Goal: Task Accomplishment & Management: Use online tool/utility

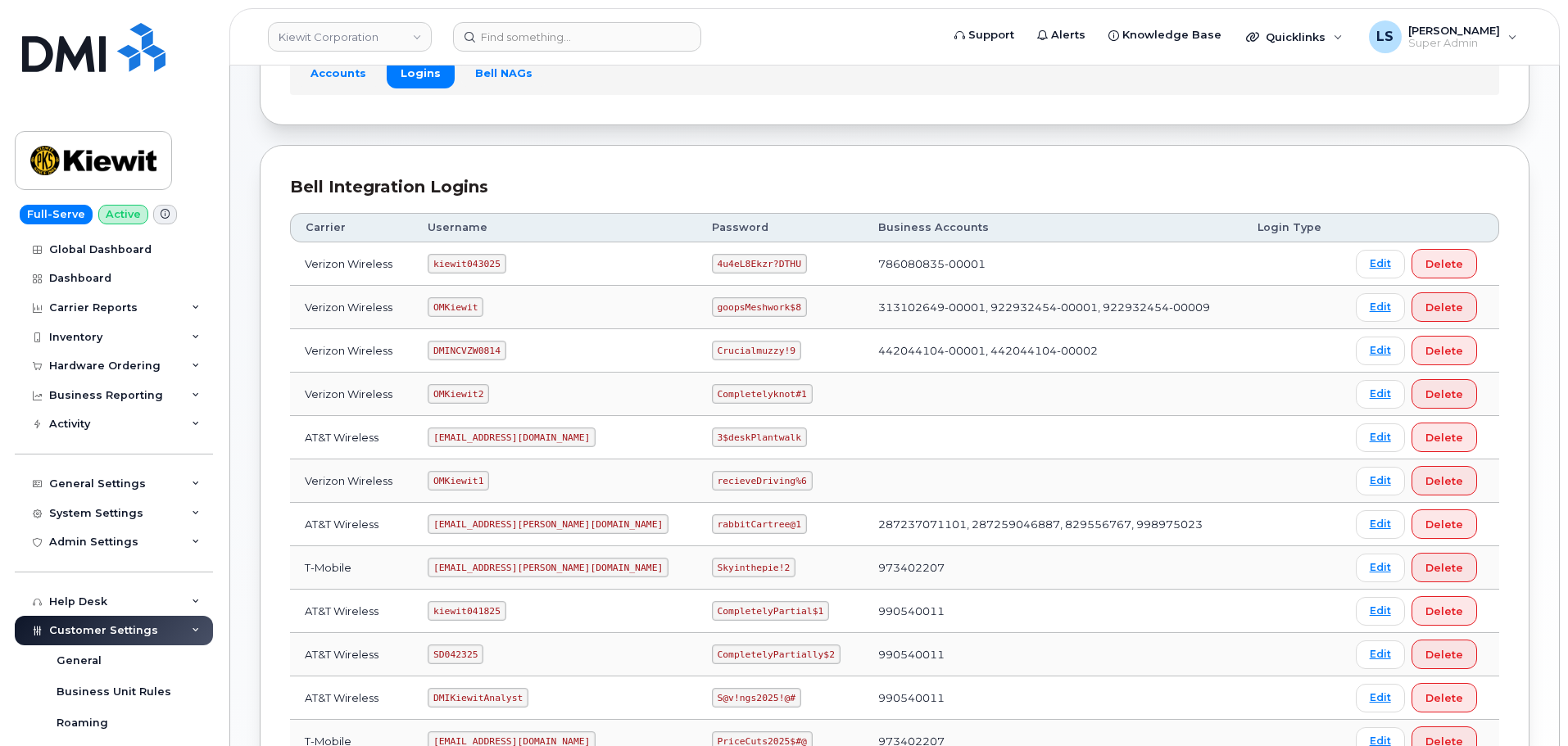
scroll to position [246, 0]
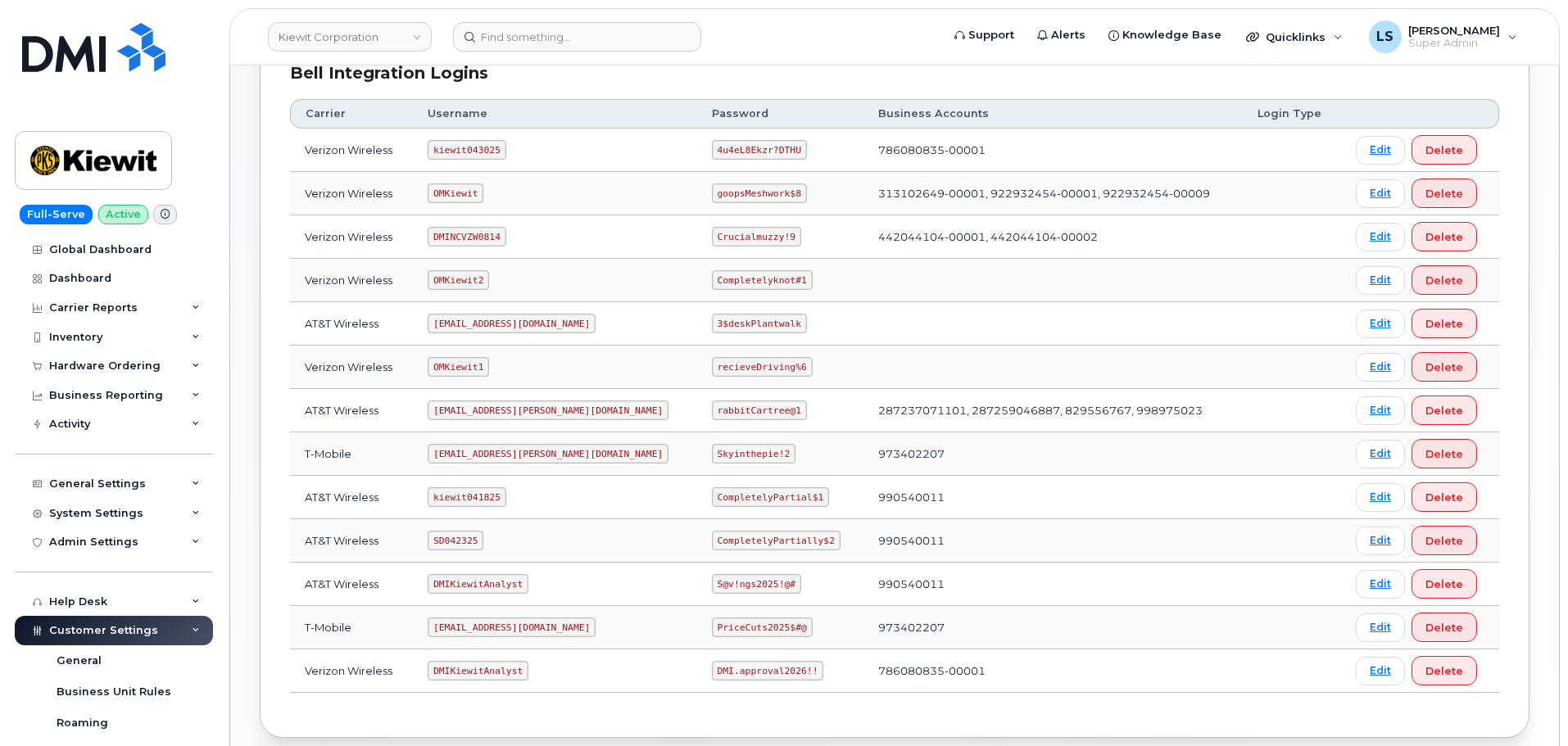
click at [712, 143] on code "4u4eL8Ekzr?DTHU" at bounding box center [759, 150] width 95 height 19
copy code "4u4eL8Ekzr?DTHU"
